Goal: Task Accomplishment & Management: Manage account settings

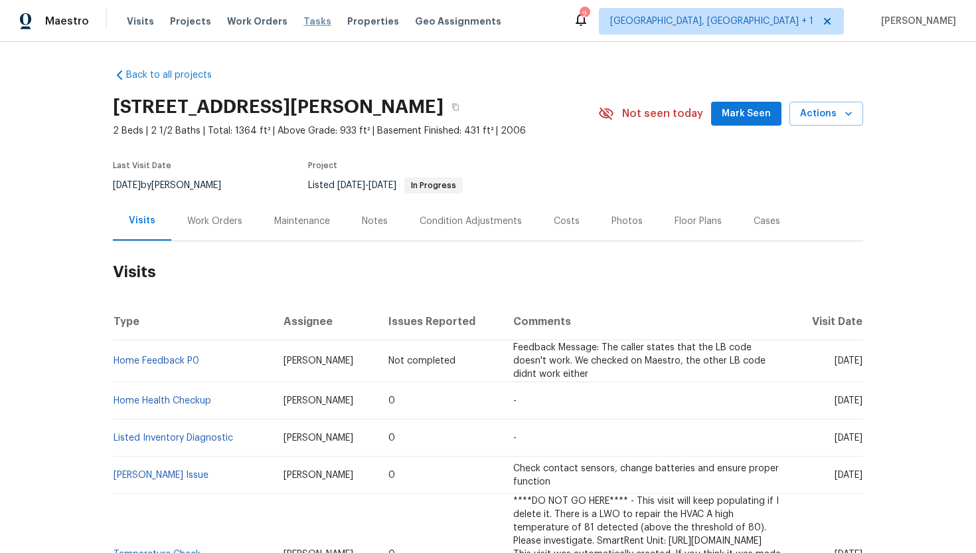
click at [306, 21] on span "Tasks" at bounding box center [317, 21] width 28 height 9
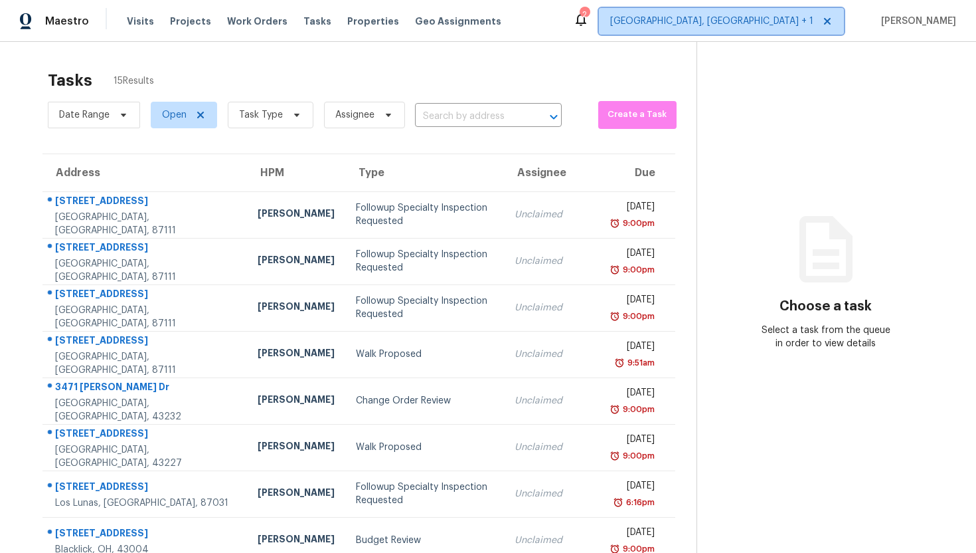
click at [750, 19] on span "[GEOGRAPHIC_DATA], [GEOGRAPHIC_DATA] + 1" at bounding box center [711, 21] width 203 height 13
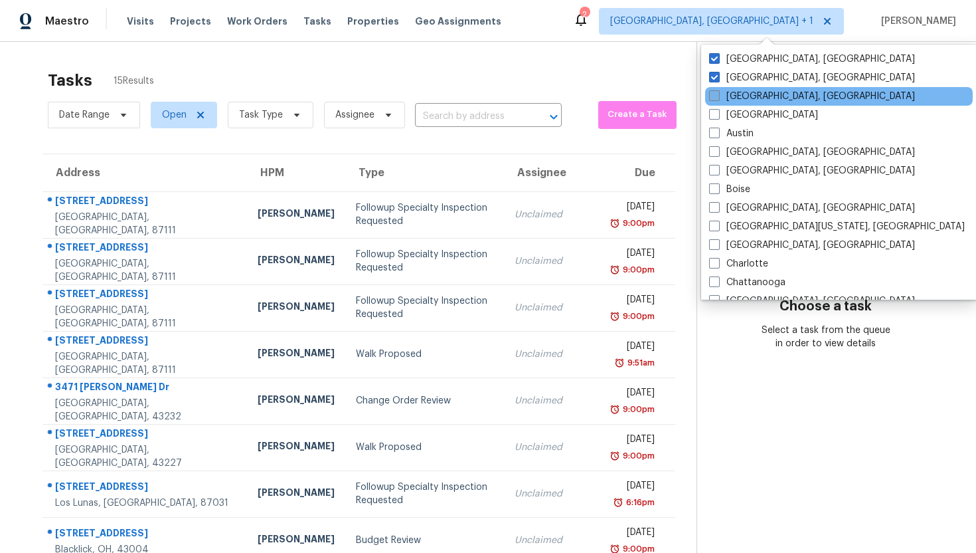
click at [723, 93] on label "[GEOGRAPHIC_DATA], [GEOGRAPHIC_DATA]" at bounding box center [812, 96] width 206 height 13
click at [718, 93] on input "[GEOGRAPHIC_DATA], [GEOGRAPHIC_DATA]" at bounding box center [713, 94] width 9 height 9
checkbox input "true"
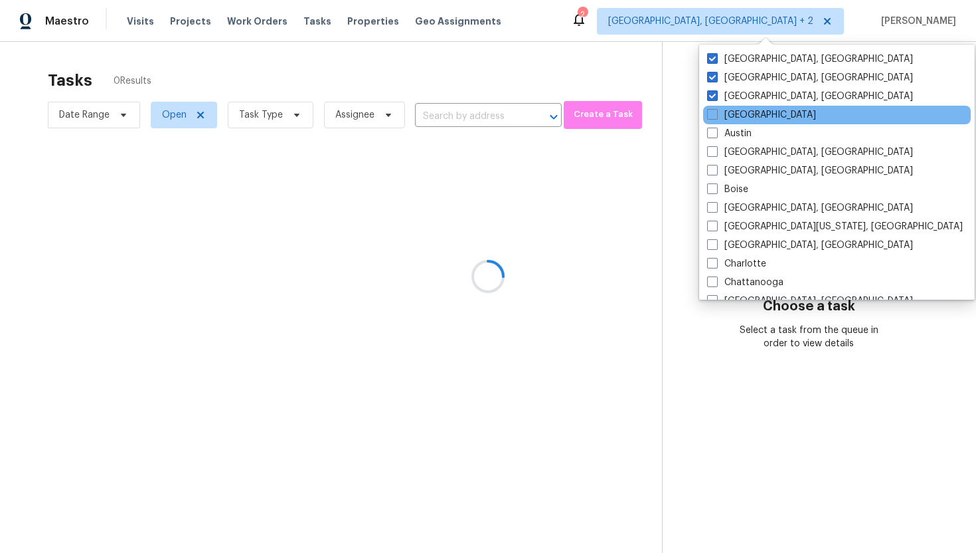
click at [723, 106] on div "[GEOGRAPHIC_DATA]" at bounding box center [837, 115] width 268 height 19
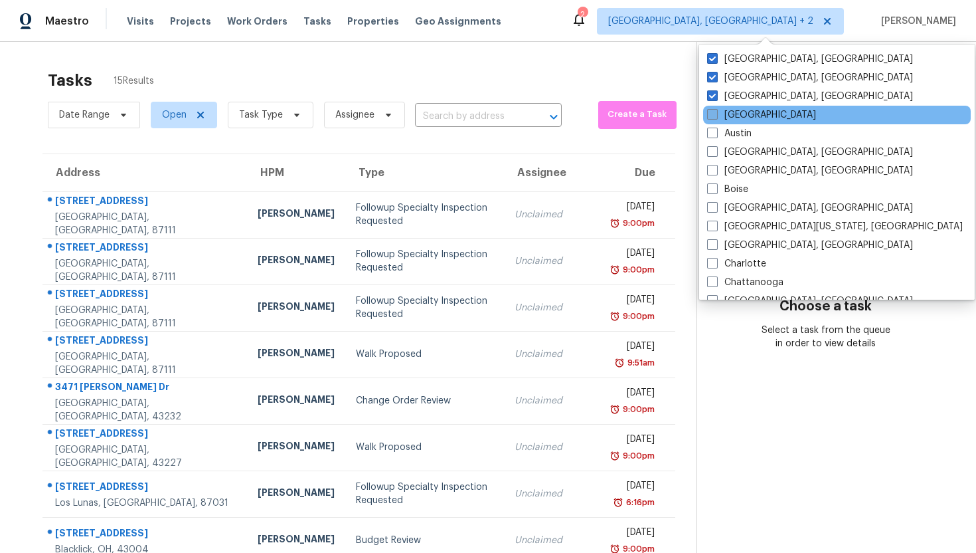
click at [718, 118] on label "[GEOGRAPHIC_DATA]" at bounding box center [761, 114] width 109 height 13
click at [716, 117] on input "[GEOGRAPHIC_DATA]" at bounding box center [711, 112] width 9 height 9
checkbox input "true"
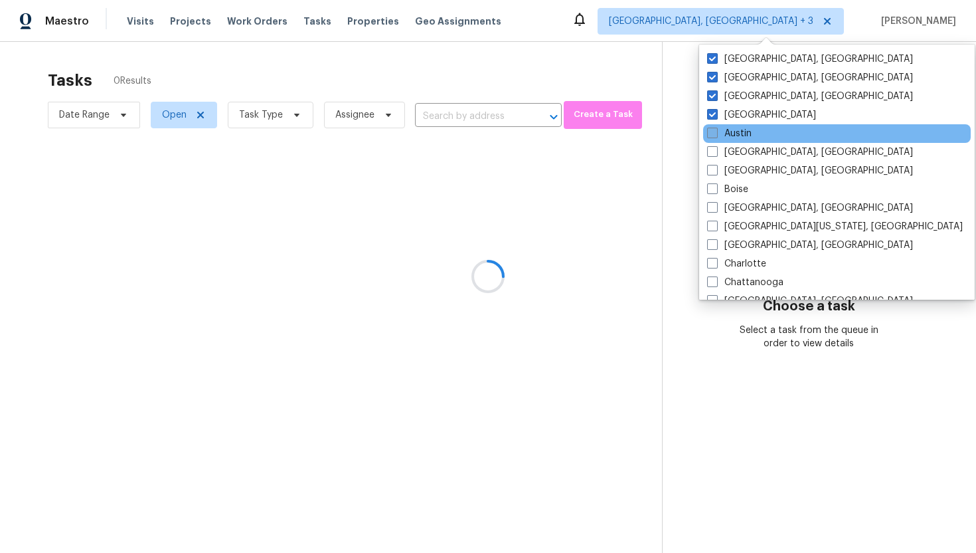
click at [718, 131] on label "Austin" at bounding box center [729, 133] width 44 height 13
click at [716, 131] on input "Austin" at bounding box center [711, 131] width 9 height 9
checkbox input "true"
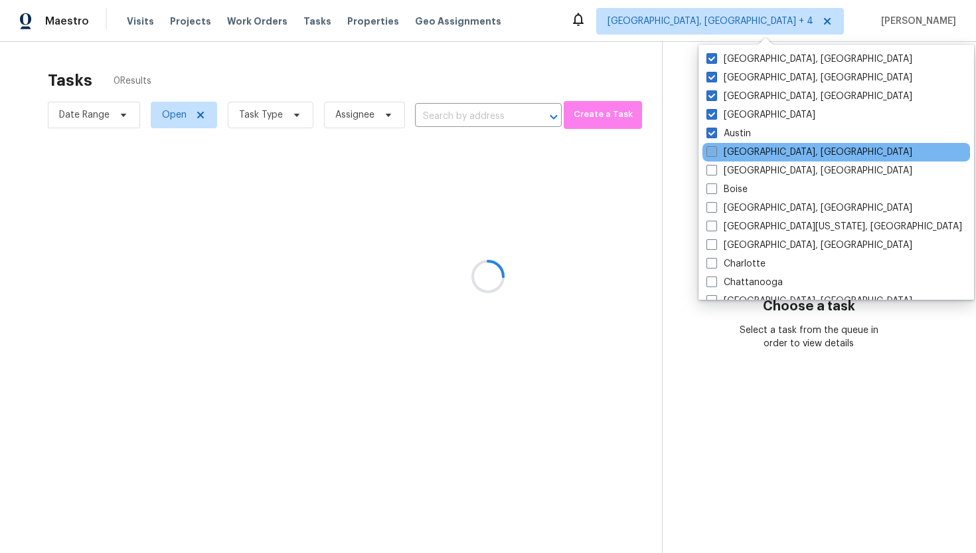
click at [714, 157] on label "[GEOGRAPHIC_DATA], [GEOGRAPHIC_DATA]" at bounding box center [810, 151] width 206 height 13
click at [714, 154] on input "[GEOGRAPHIC_DATA], [GEOGRAPHIC_DATA]" at bounding box center [711, 149] width 9 height 9
checkbox input "true"
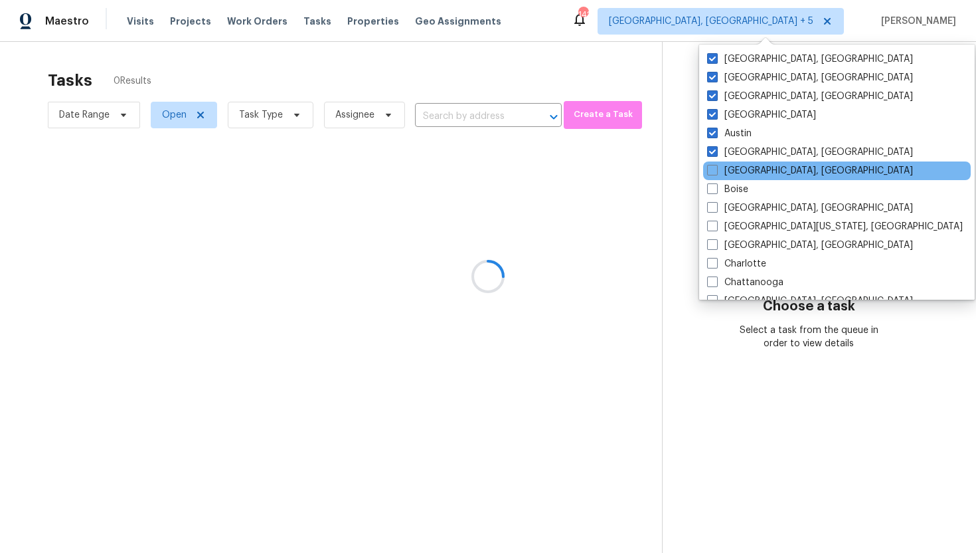
click at [713, 179] on div "[GEOGRAPHIC_DATA], [GEOGRAPHIC_DATA]" at bounding box center [837, 170] width 268 height 19
click at [712, 171] on span at bounding box center [712, 170] width 11 height 11
click at [712, 171] on input "[GEOGRAPHIC_DATA], [GEOGRAPHIC_DATA]" at bounding box center [711, 168] width 9 height 9
checkbox input "true"
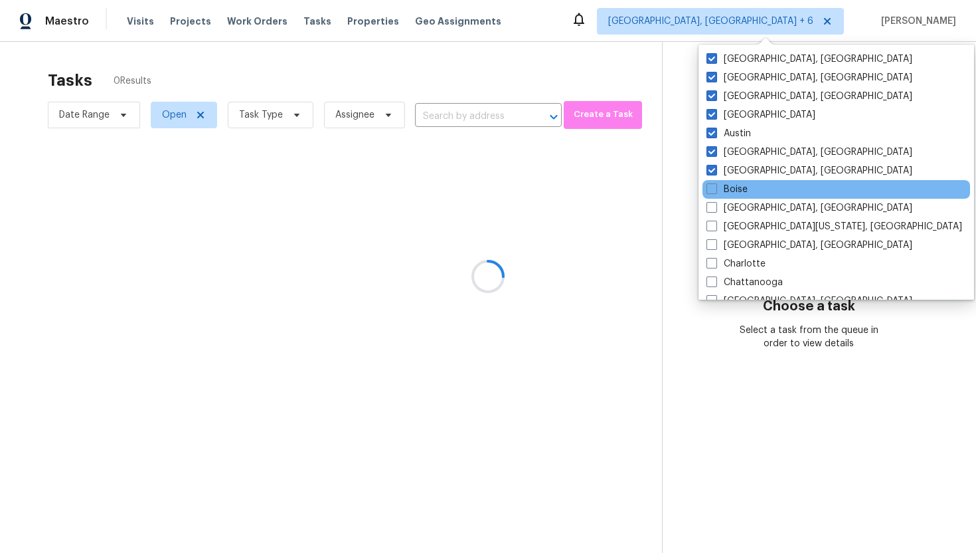
click at [711, 181] on div "Boise" at bounding box center [837, 189] width 268 height 19
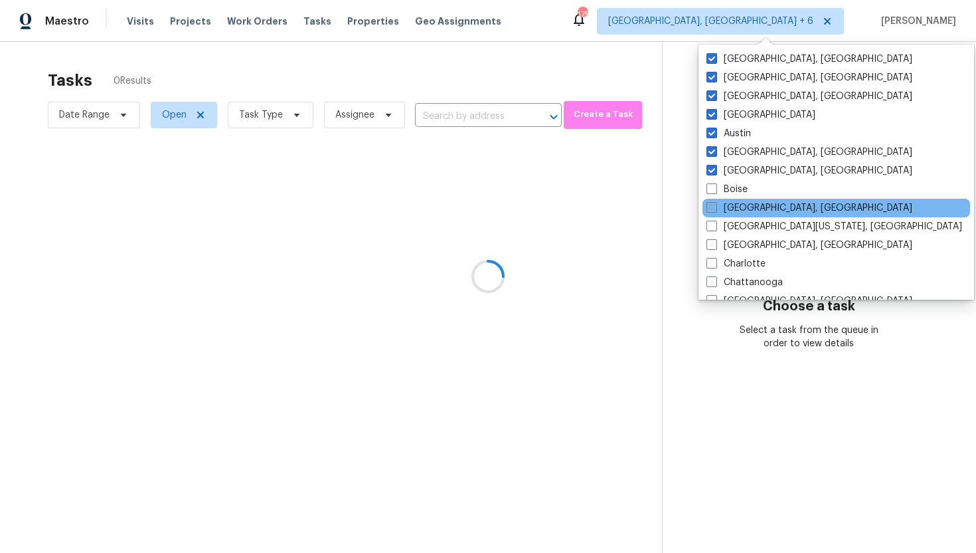
click at [711, 201] on label "[GEOGRAPHIC_DATA], [GEOGRAPHIC_DATA]" at bounding box center [810, 207] width 206 height 13
click at [711, 201] on input "[GEOGRAPHIC_DATA], [GEOGRAPHIC_DATA]" at bounding box center [711, 205] width 9 height 9
checkbox input "true"
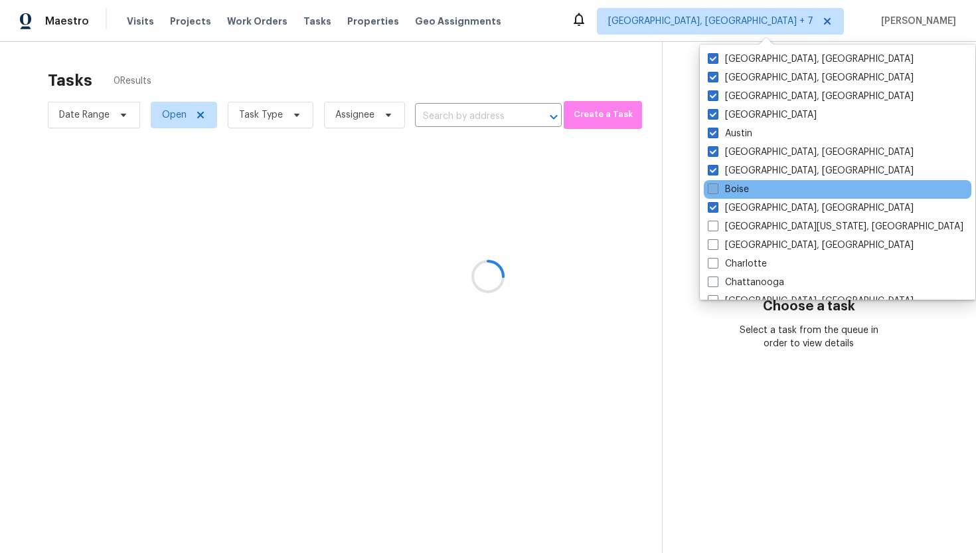
click at [717, 185] on span at bounding box center [713, 188] width 11 height 11
click at [717, 185] on input "Boise" at bounding box center [712, 187] width 9 height 9
checkbox input "true"
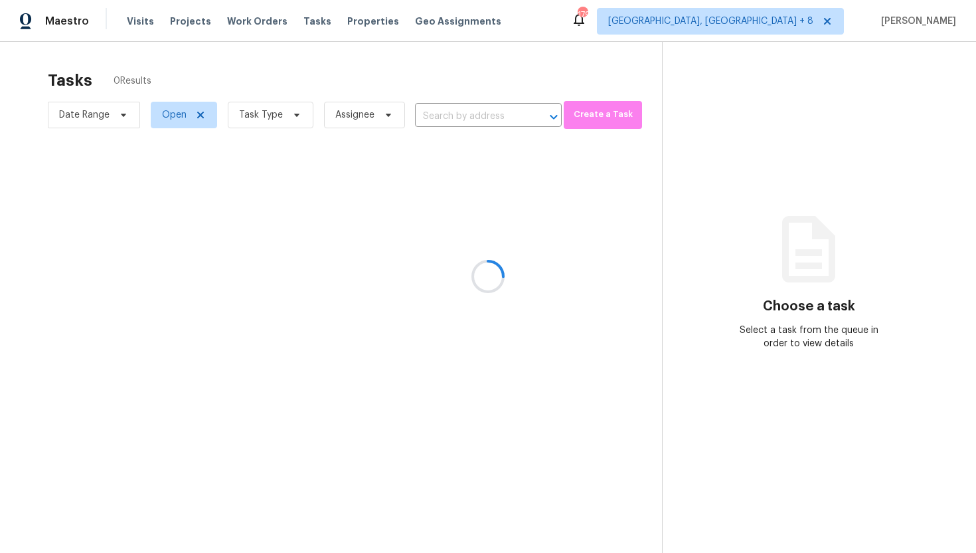
click at [610, 68] on div at bounding box center [488, 276] width 976 height 553
